Goal: Information Seeking & Learning: Understand process/instructions

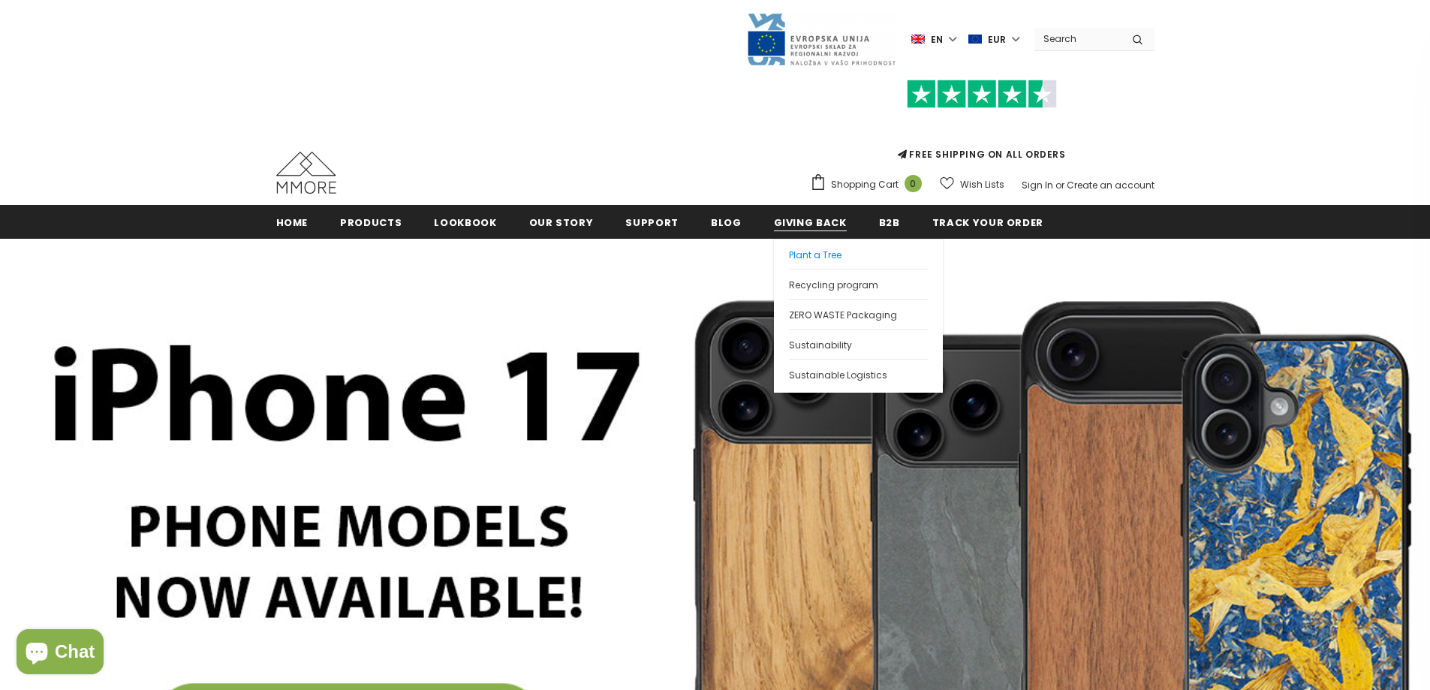
drag, startPoint x: 807, startPoint y: 286, endPoint x: 802, endPoint y: 251, distance: 35.6
click at [807, 286] on span "Recycling program" at bounding box center [833, 284] width 89 height 13
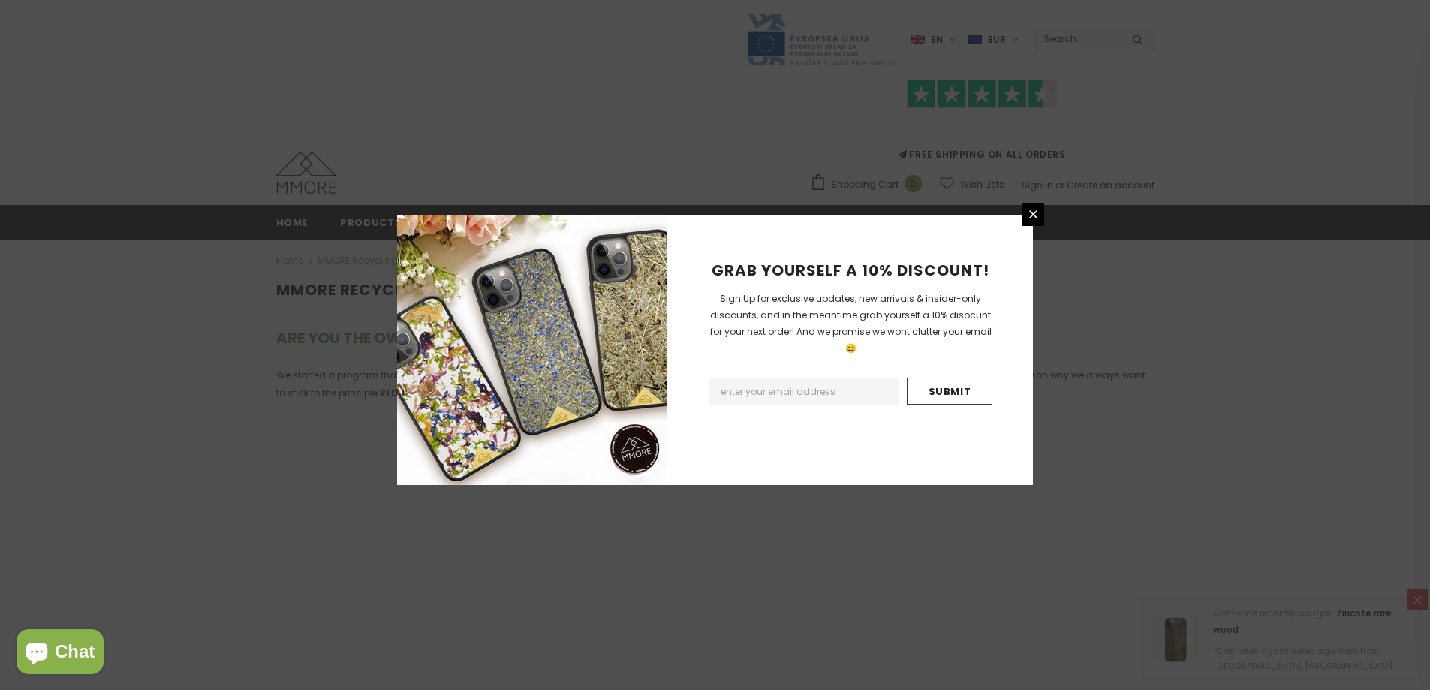
click at [204, 417] on div "GRAB YOURSELF A 10% DISCOUNT! Sign Up for exclusive updates, new arrivals & ins…" at bounding box center [715, 345] width 1430 height 690
